Goal: Communication & Community: Answer question/provide support

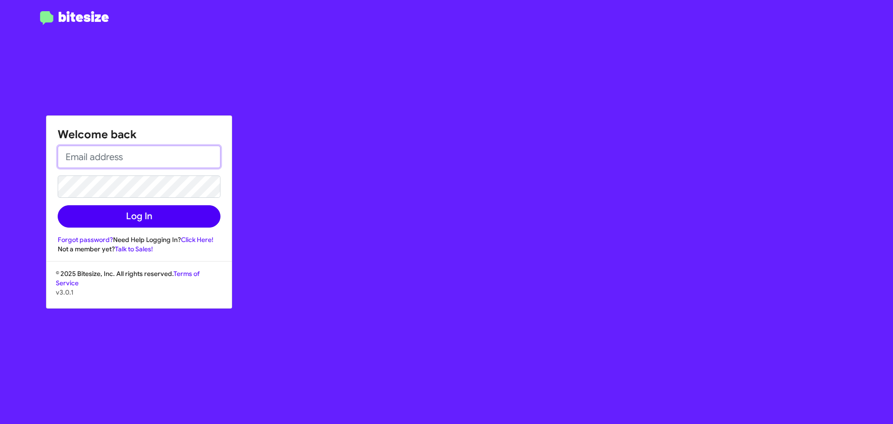
type input "[EMAIL_ADDRESS][DOMAIN_NAME]"
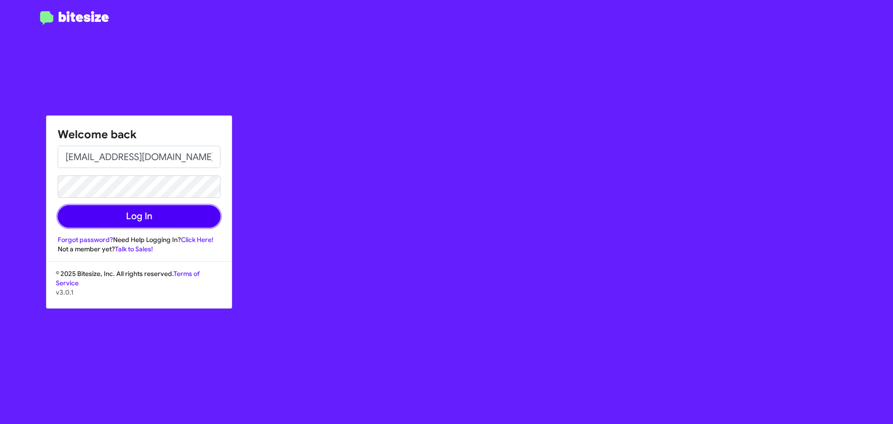
click at [117, 217] on button "Log In" at bounding box center [139, 216] width 163 height 22
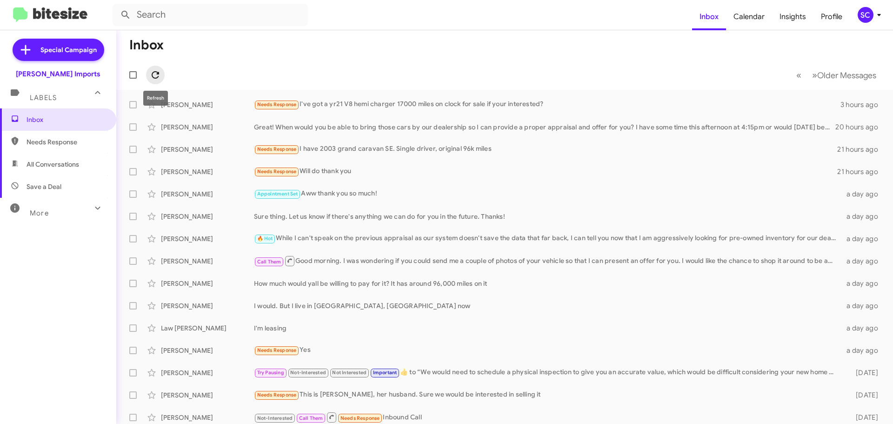
click at [147, 71] on span at bounding box center [155, 74] width 19 height 11
click at [369, 102] on div "Needs Response I've got a yr21 V8 hemi charger 17000 miles on clock for sale if…" at bounding box center [551, 104] width 594 height 11
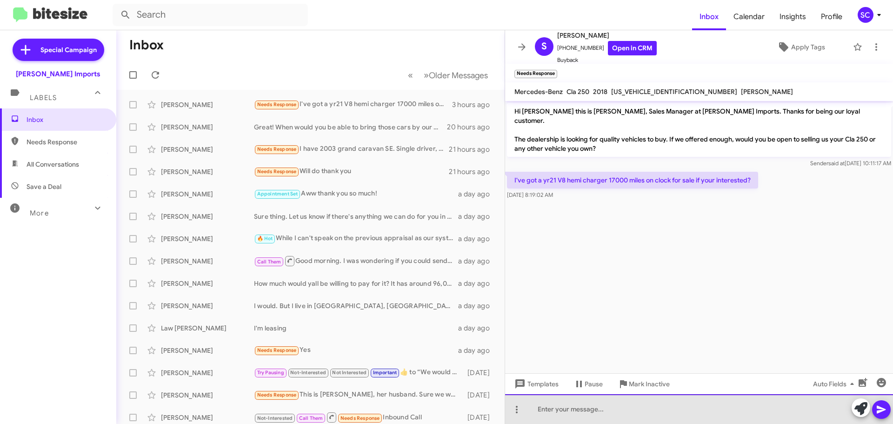
click at [615, 410] on div at bounding box center [699, 409] width 388 height 30
